Goal: Information Seeking & Learning: Learn about a topic

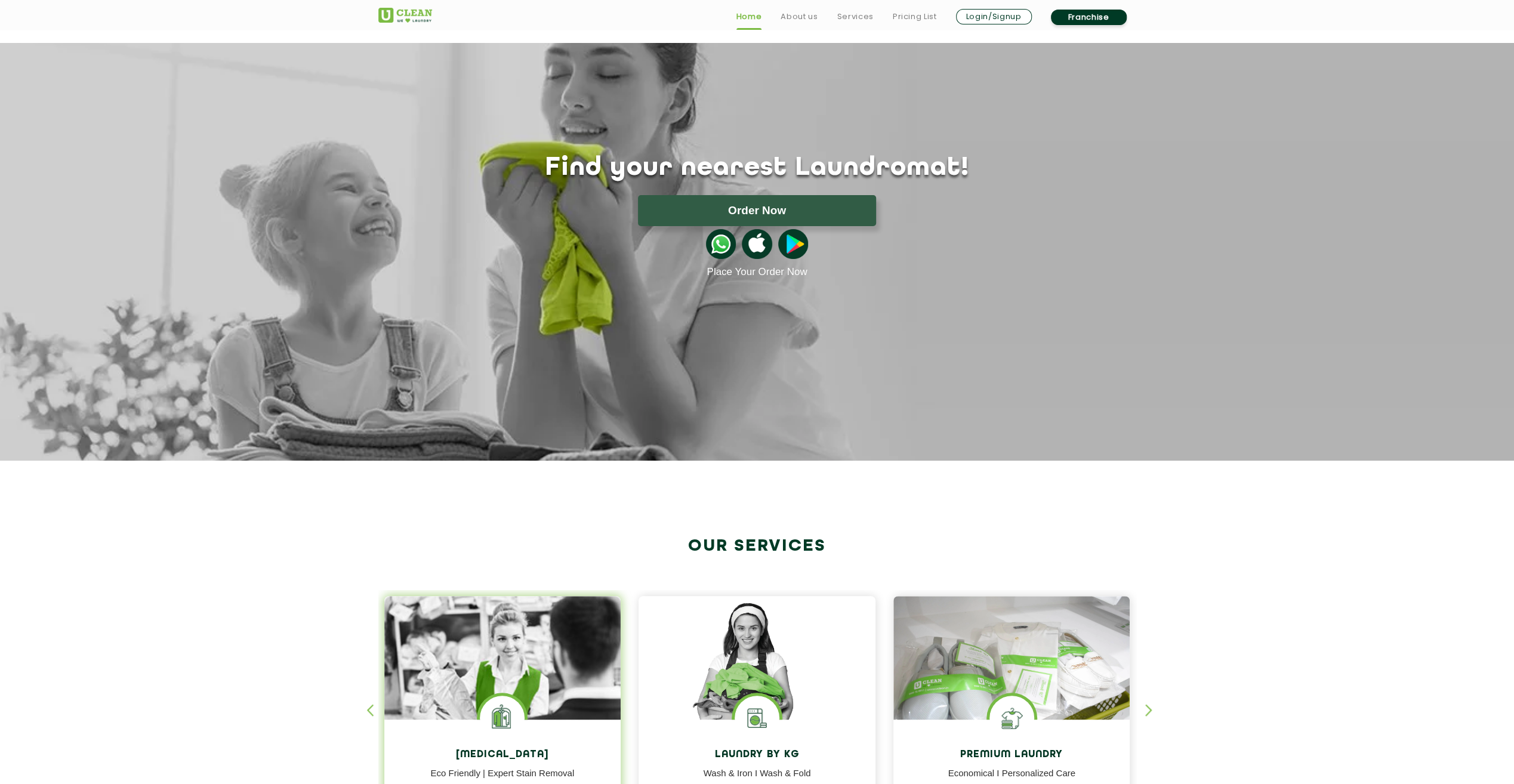
scroll to position [179, 0]
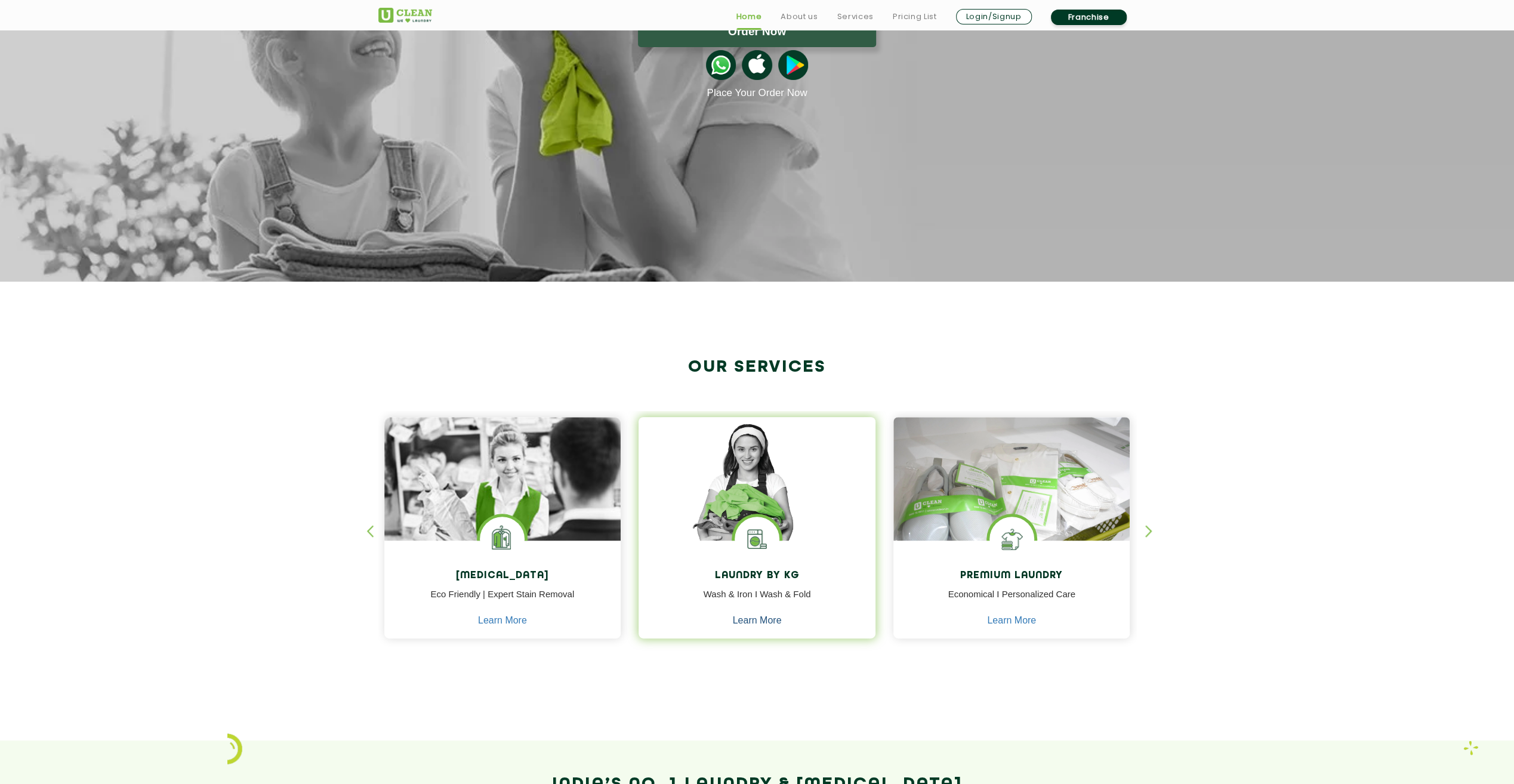
click at [735, 626] on link "Learn More" at bounding box center [757, 621] width 49 height 11
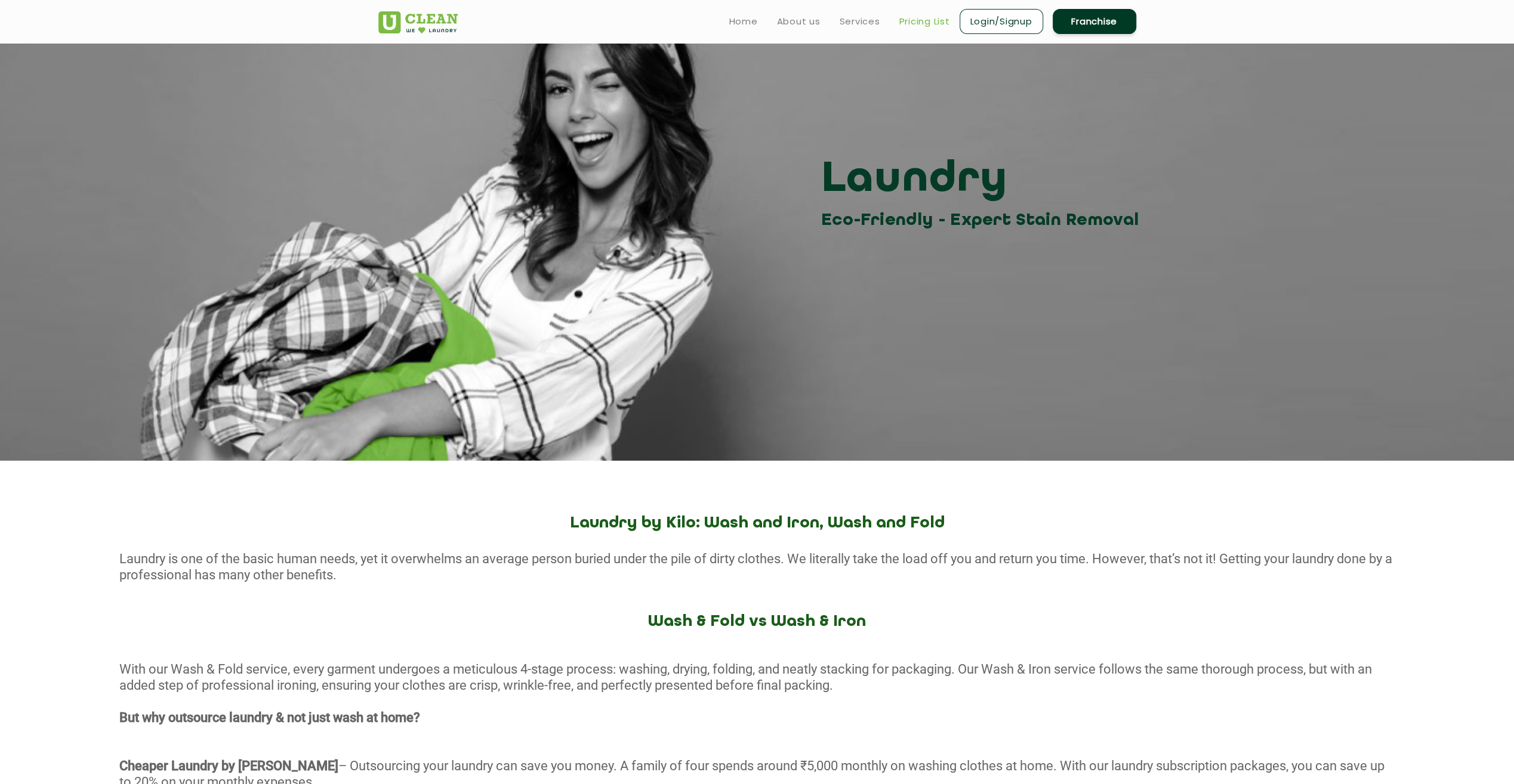
click at [943, 26] on link "Pricing List" at bounding box center [924, 22] width 51 height 15
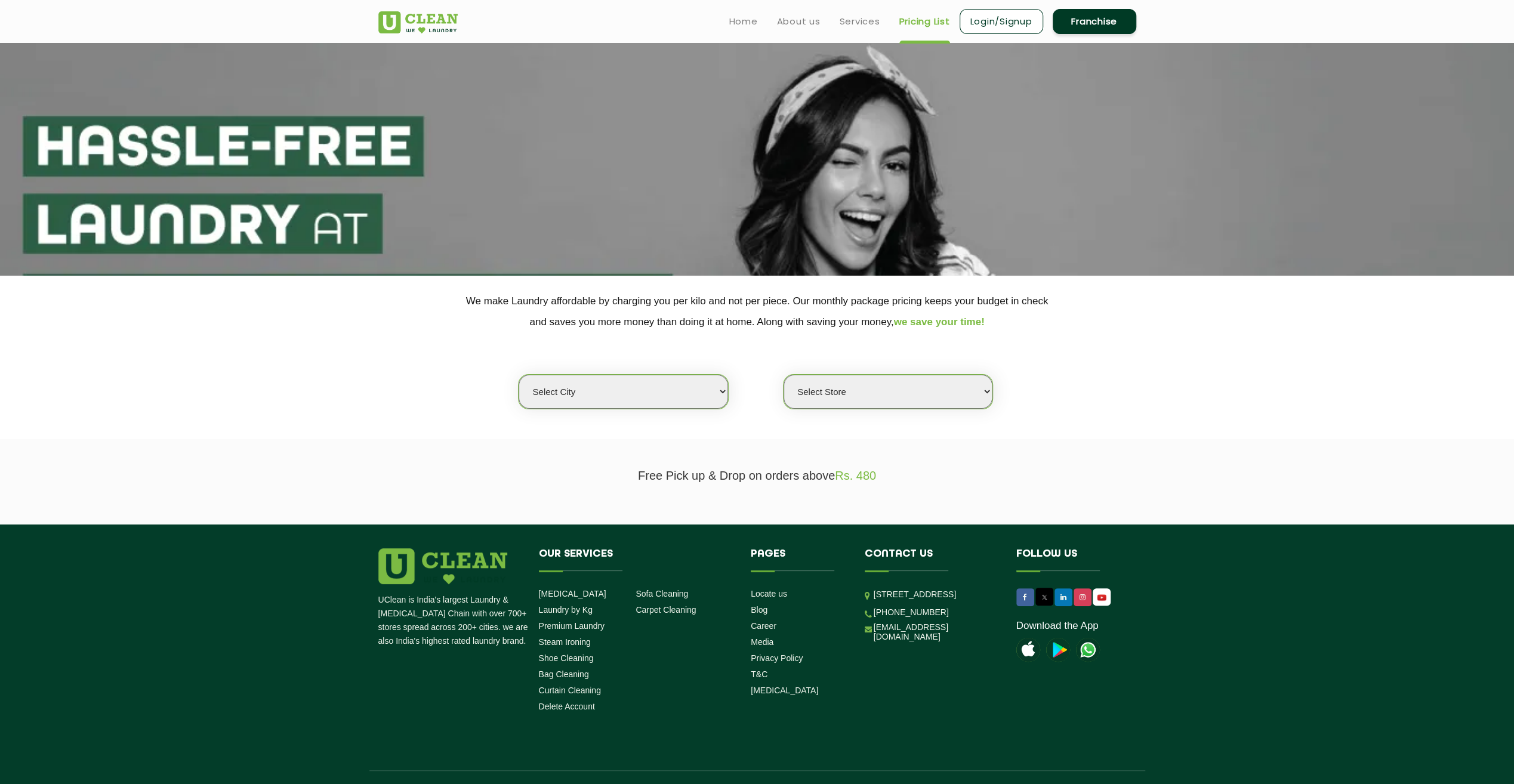
click at [693, 384] on select "Select city [GEOGRAPHIC_DATA] [GEOGRAPHIC_DATA] [GEOGRAPHIC_DATA] [GEOGRAPHIC_D…" at bounding box center [623, 391] width 209 height 34
select select "2"
click at [519, 374] on select "Select city [GEOGRAPHIC_DATA] [GEOGRAPHIC_DATA] [GEOGRAPHIC_DATA] [GEOGRAPHIC_D…" at bounding box center [623, 391] width 209 height 34
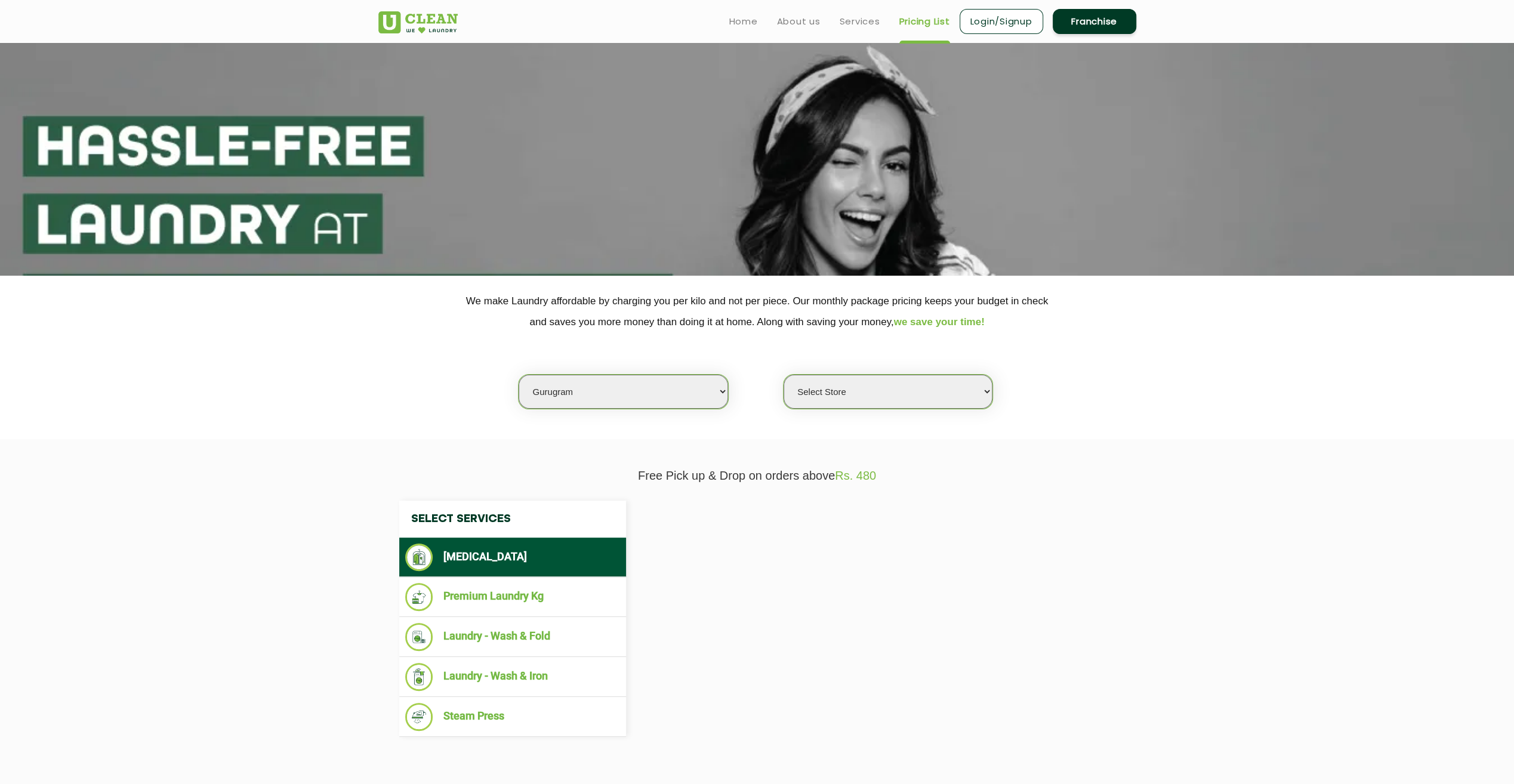
select select "0"
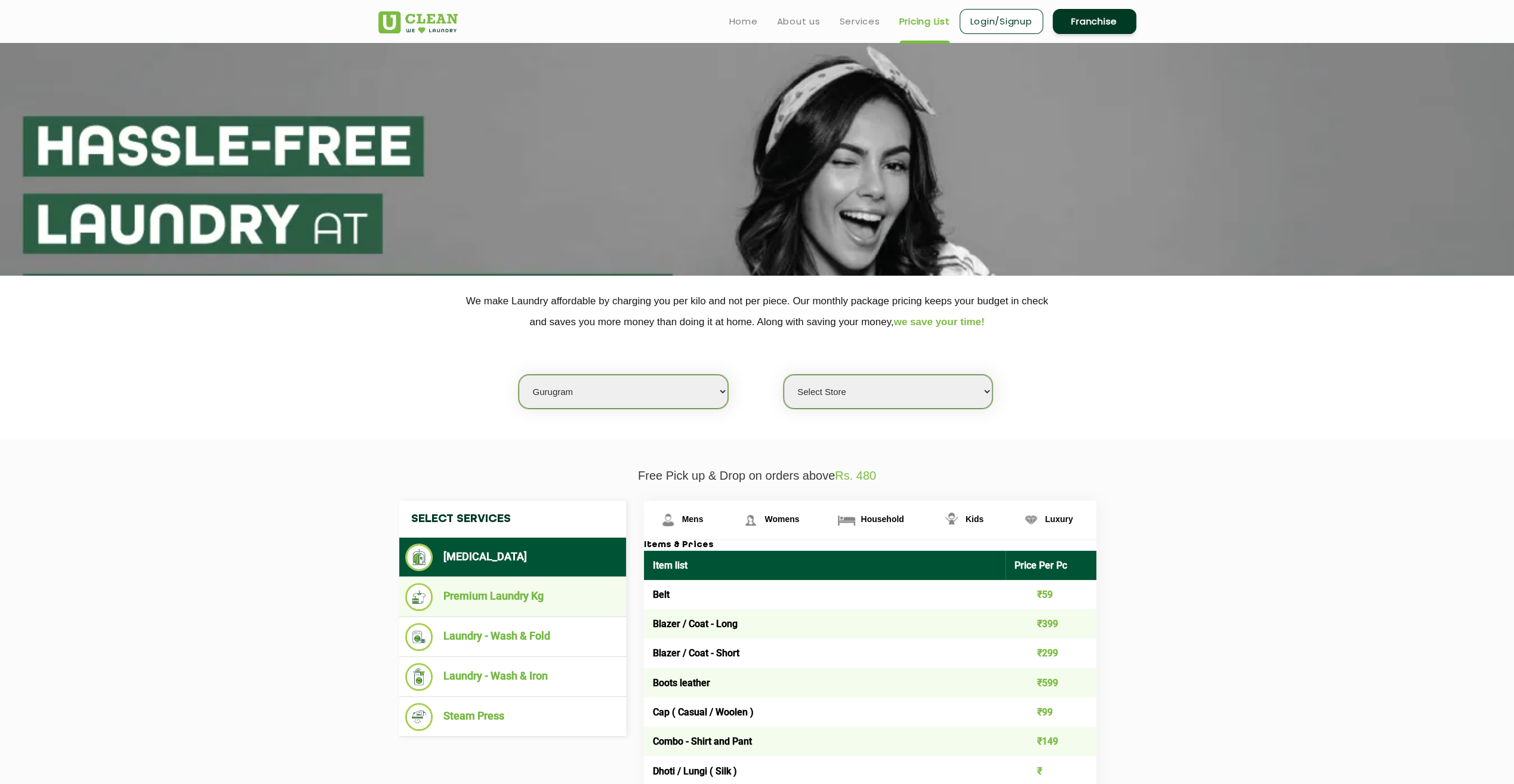
click at [558, 608] on li "Premium Laundry Kg" at bounding box center [512, 597] width 215 height 28
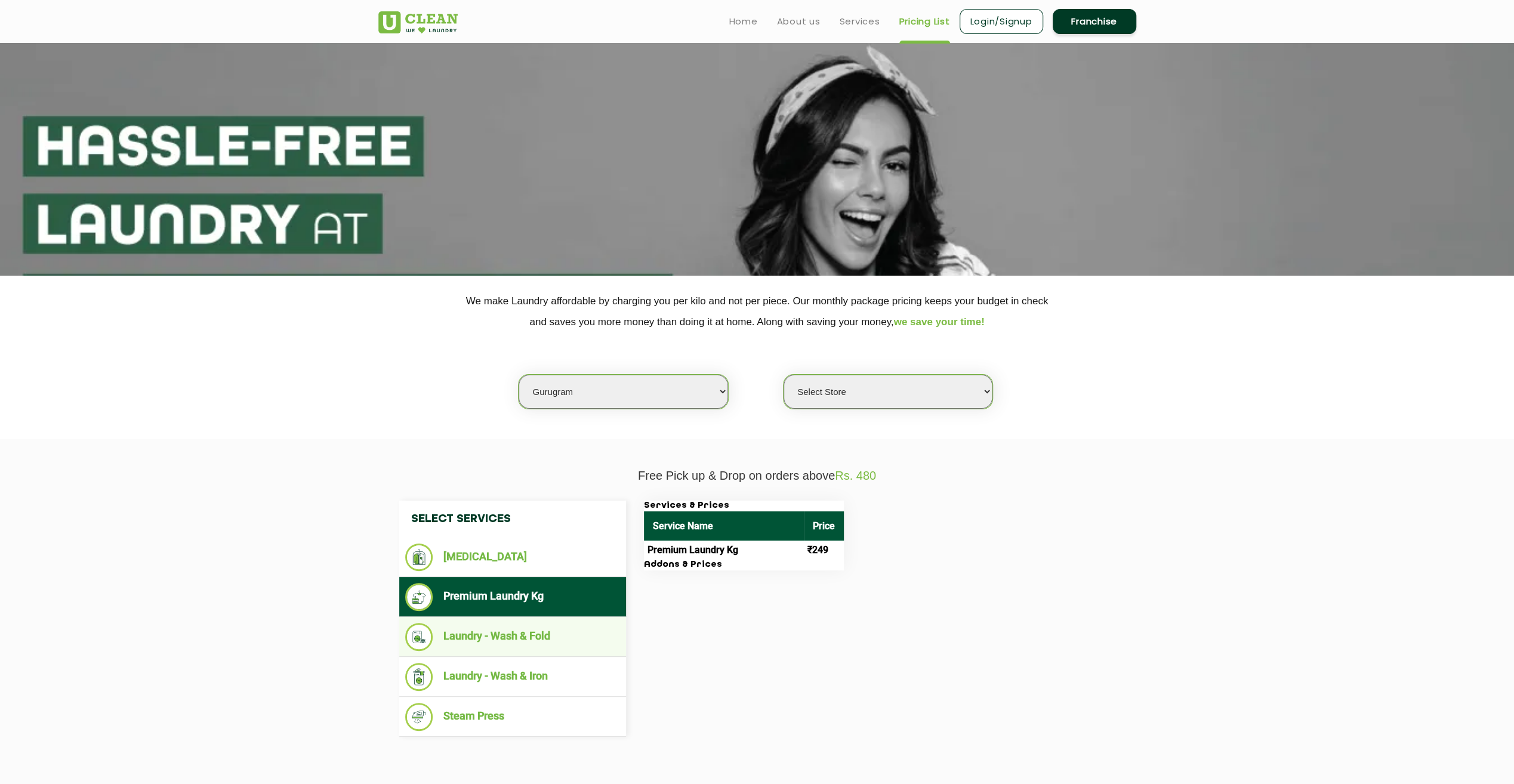
click at [548, 623] on li "Laundry - Wash & Fold" at bounding box center [512, 637] width 215 height 28
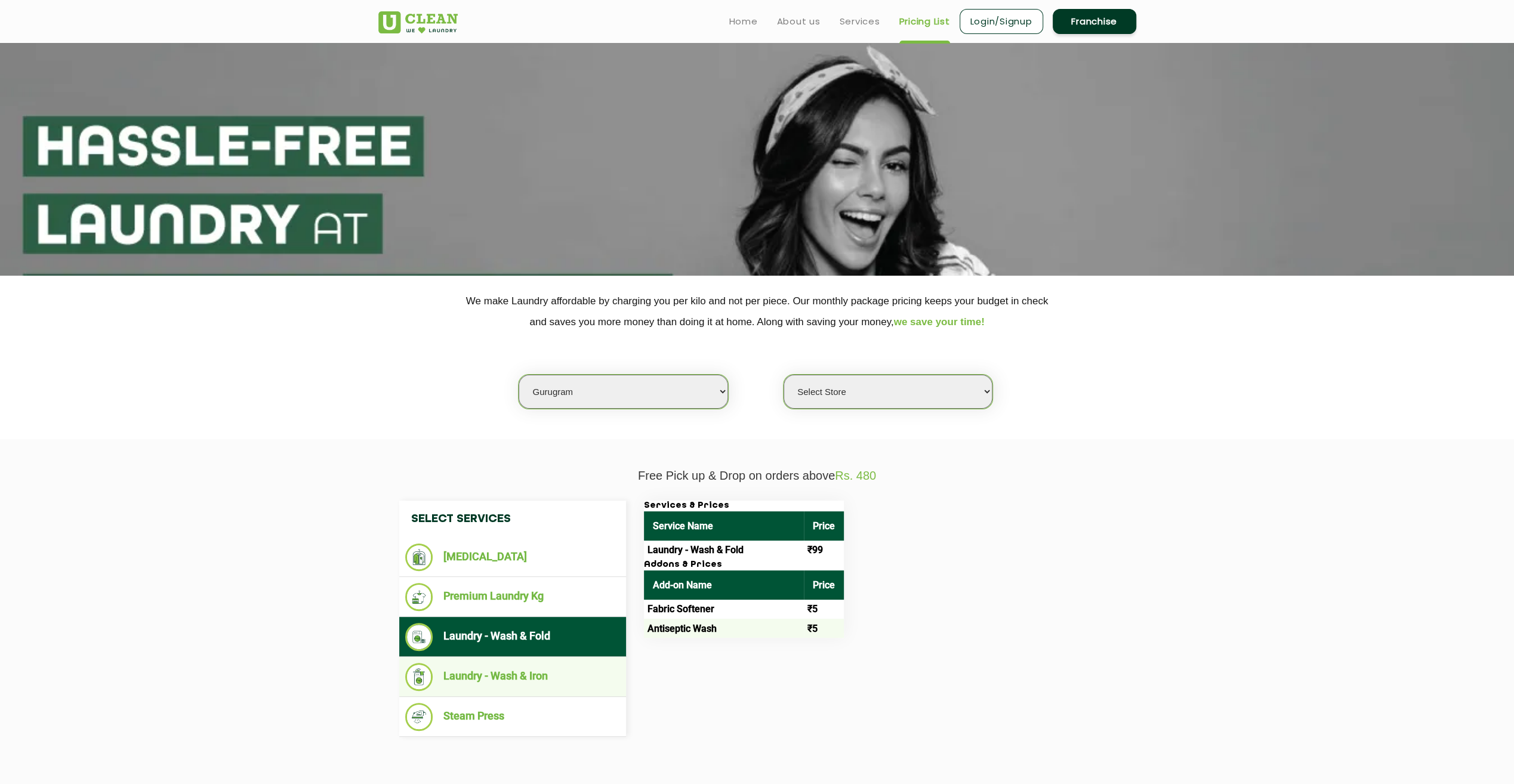
drag, startPoint x: 535, startPoint y: 648, endPoint x: 531, endPoint y: 657, distance: 9.8
click at [533, 651] on ul "Laundry - Wash & Fold" at bounding box center [512, 637] width 226 height 40
click at [528, 667] on li "Laundry - Wash & Iron" at bounding box center [512, 677] width 215 height 28
